Goal: Information Seeking & Learning: Learn about a topic

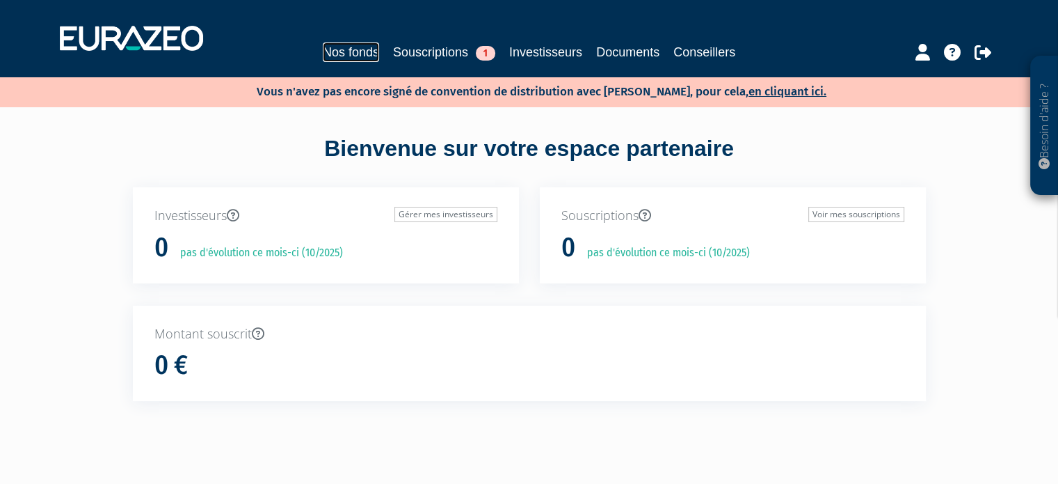
click at [326, 47] on link "Nos fonds" at bounding box center [351, 51] width 56 height 19
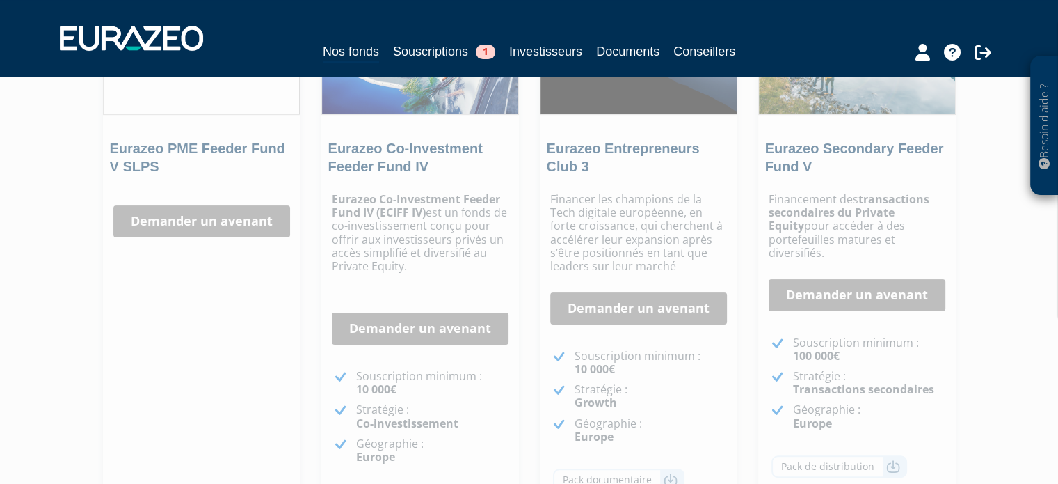
scroll to position [269, 0]
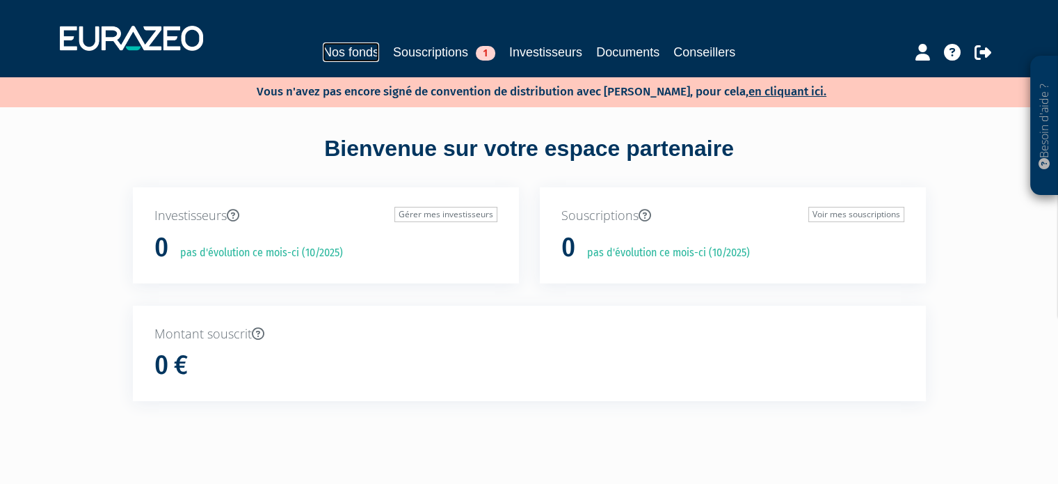
click at [345, 53] on link "Nos fonds" at bounding box center [351, 51] width 56 height 19
